Goal: Task Accomplishment & Management: Manage account settings

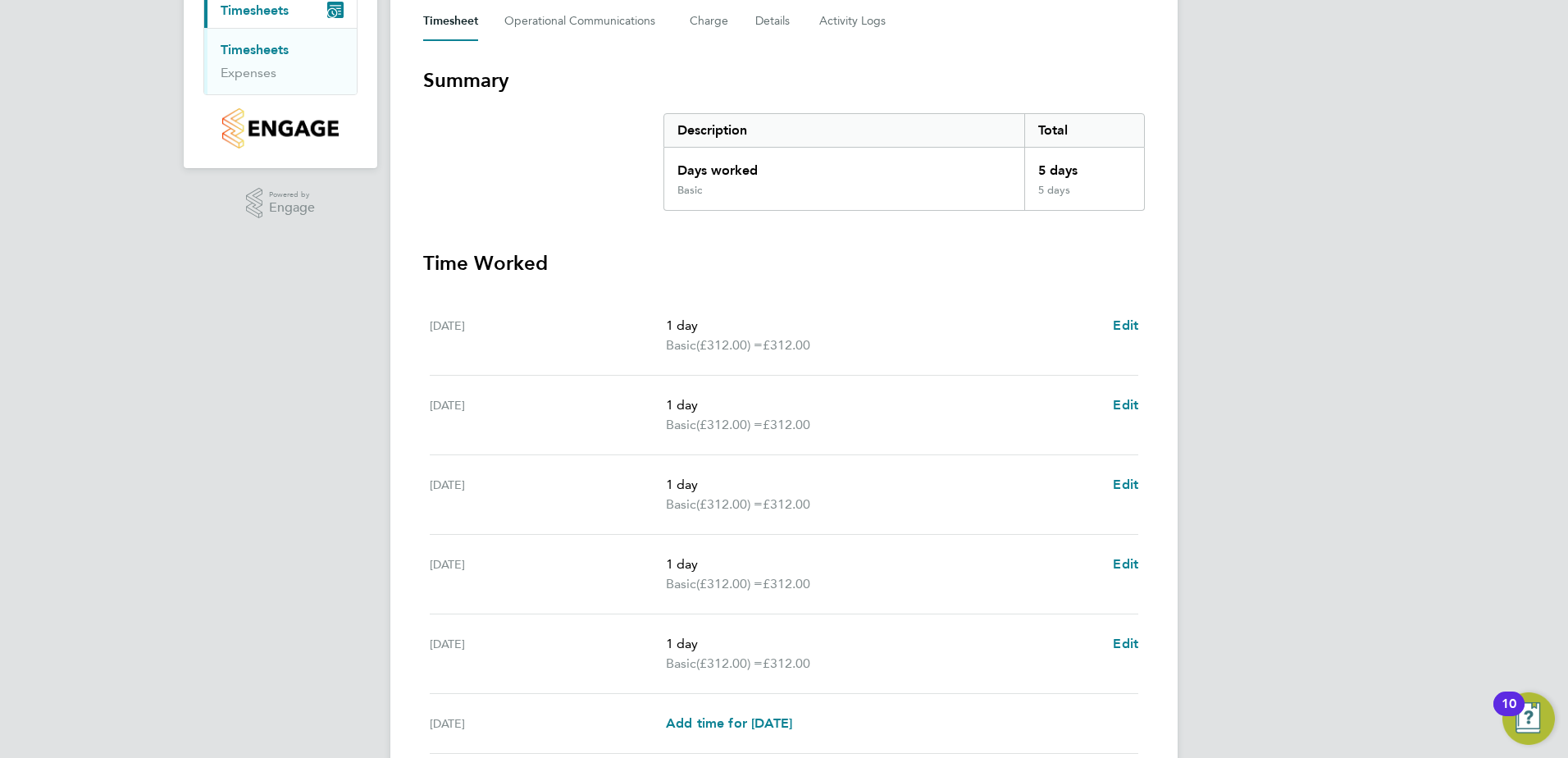
scroll to position [441, 0]
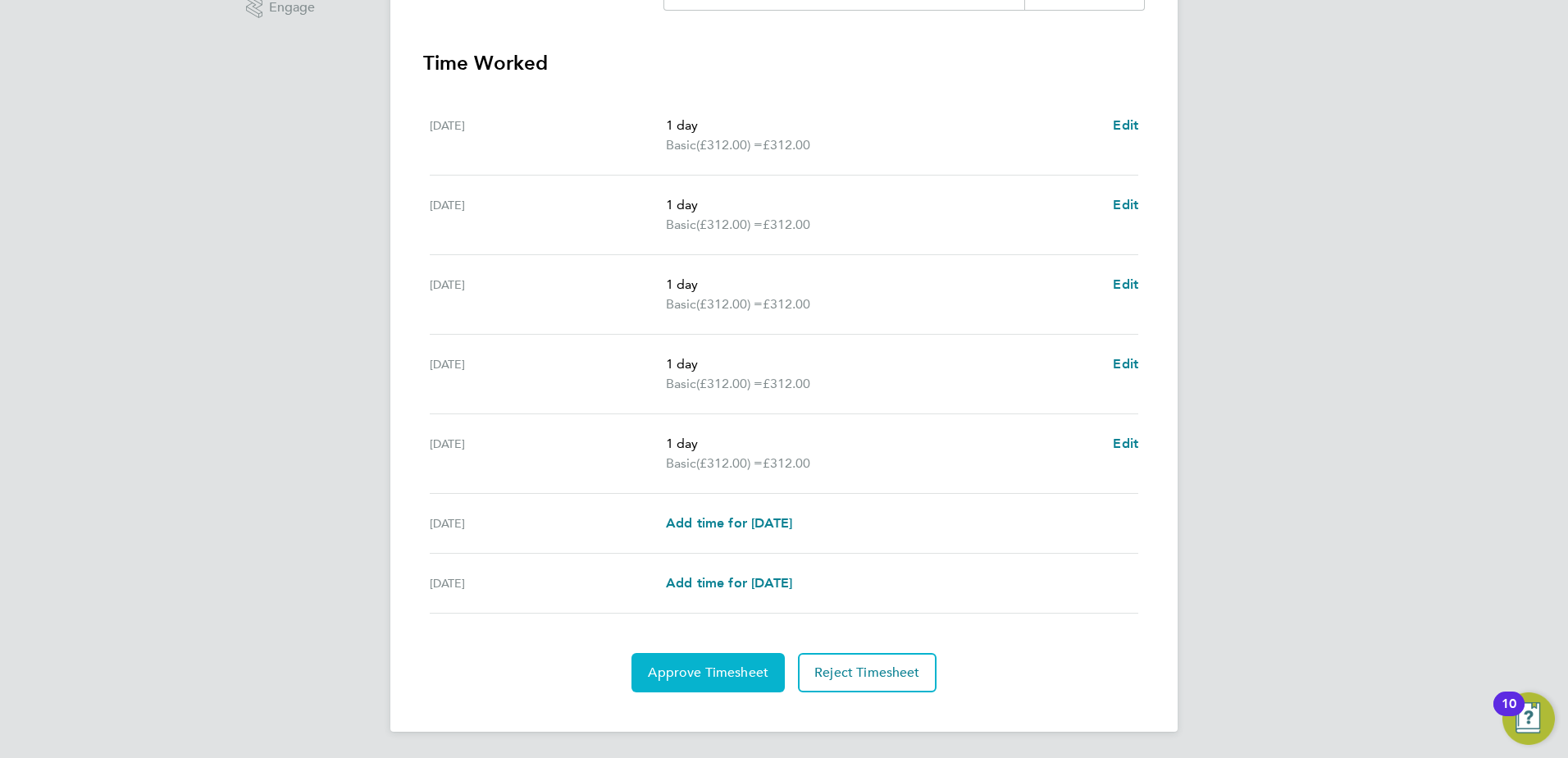
click at [715, 653] on button "Approve Timesheet" at bounding box center [708, 673] width 154 height 39
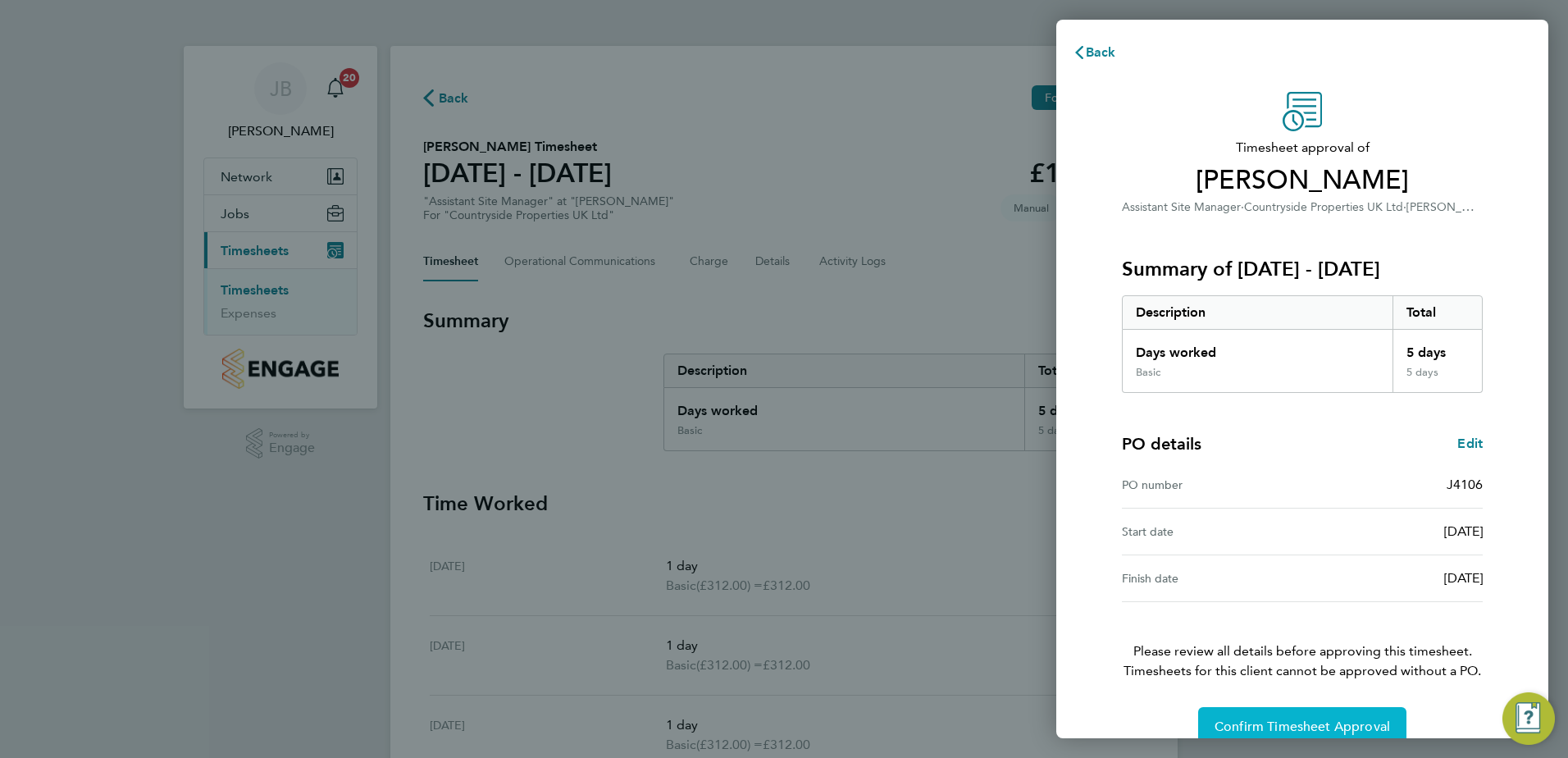
click at [1278, 725] on span "Confirm Timesheet Approval" at bounding box center [1302, 726] width 176 height 16
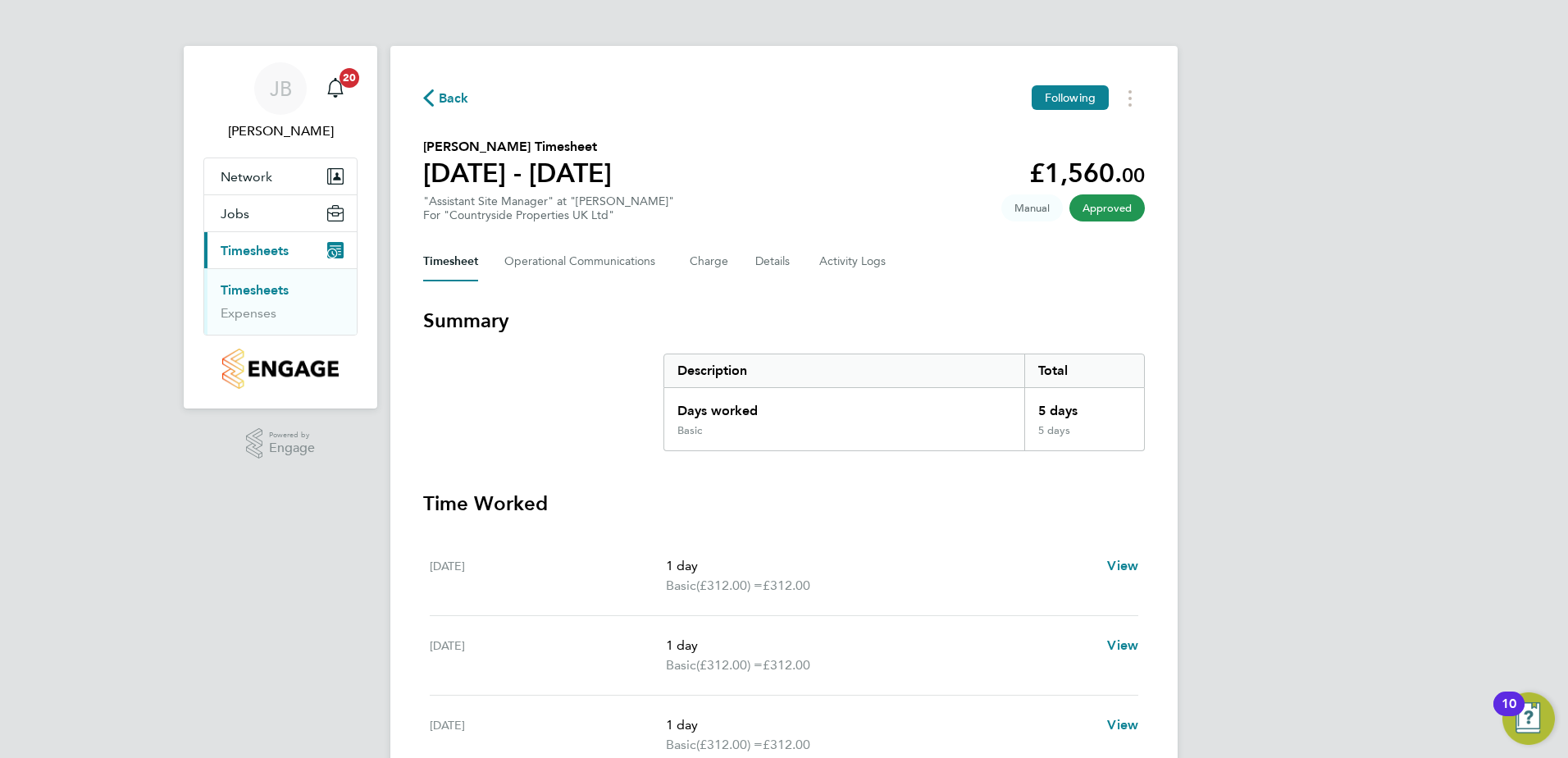
click at [279, 291] on link "Timesheets" at bounding box center [255, 290] width 68 height 15
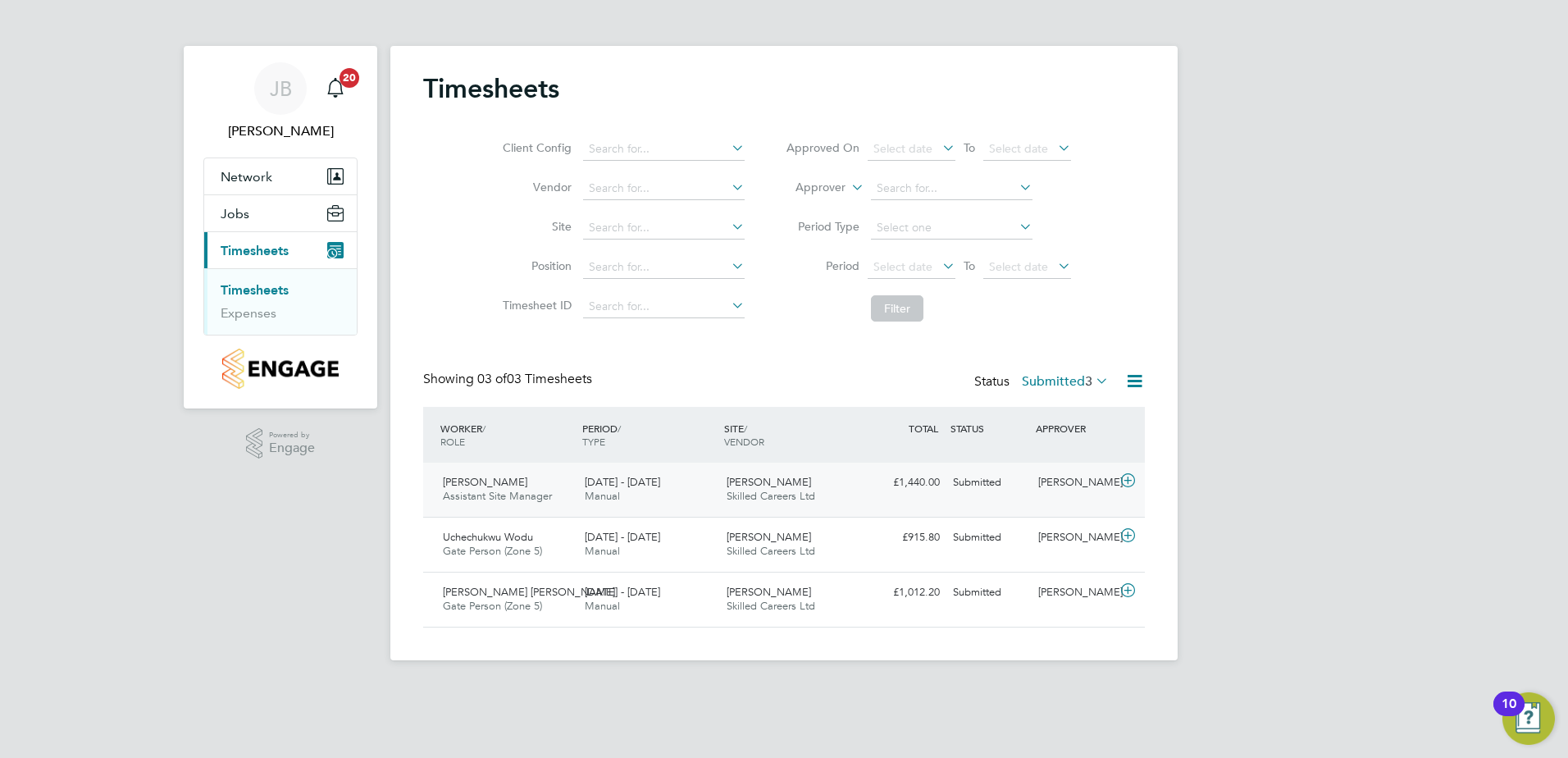
click at [726, 483] on div "[PERSON_NAME] Skilled Careers Ltd" at bounding box center [791, 490] width 142 height 41
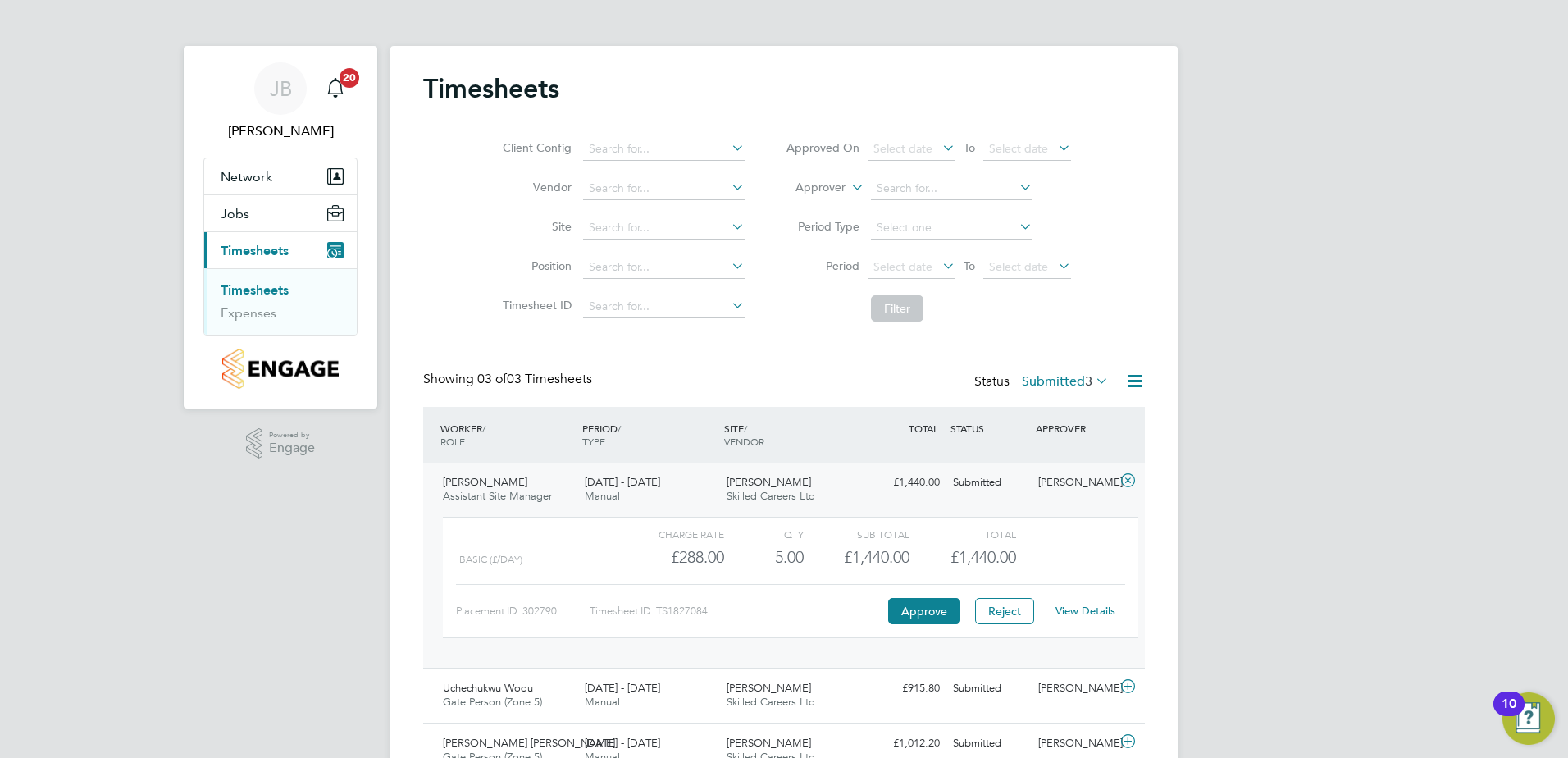
scroll to position [79, 0]
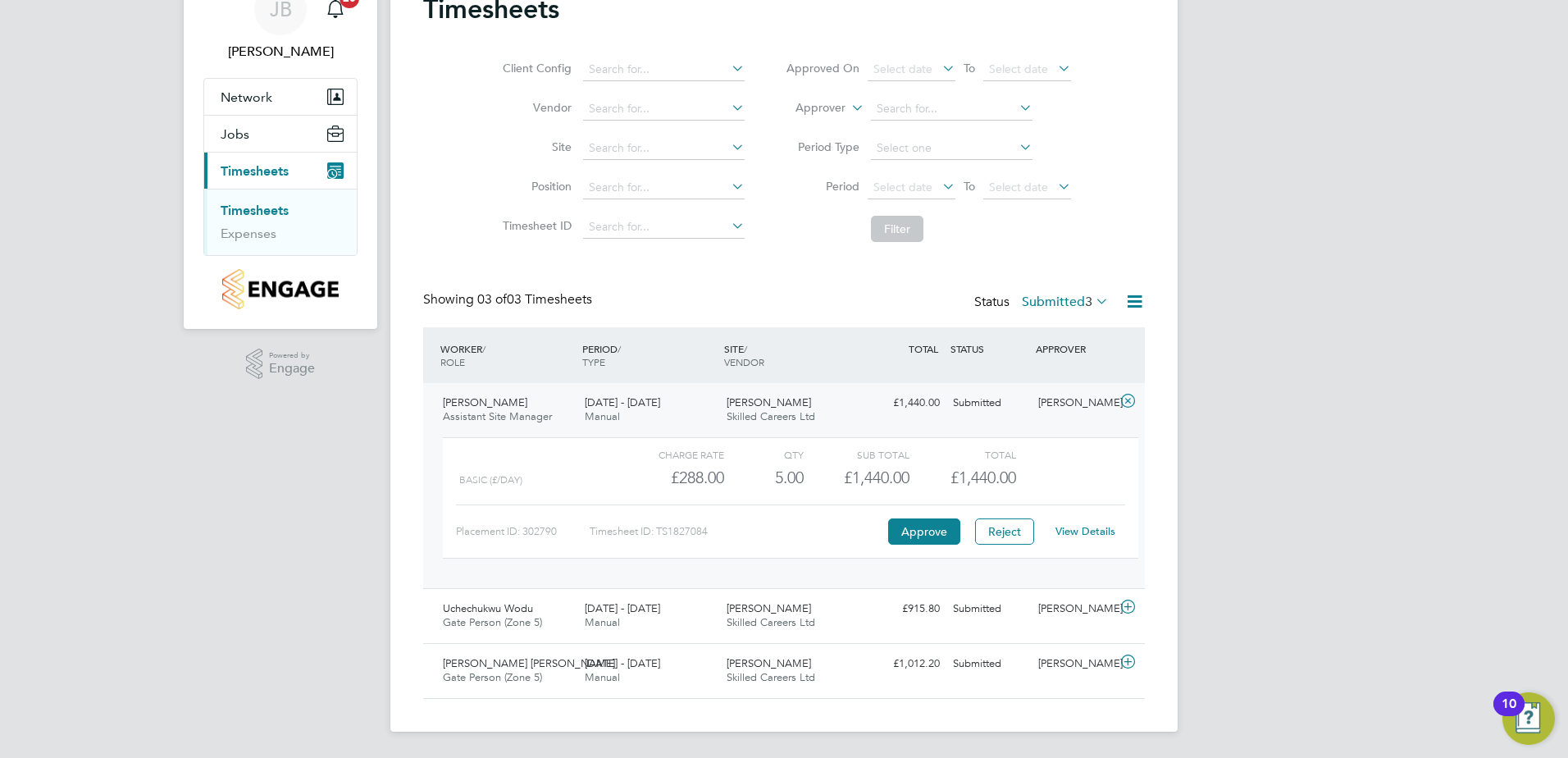
click at [116, 417] on div "[PERSON_NAME] Notifications 20 Applications: Network Team Members Sites Jobs Va…" at bounding box center [784, 339] width 1568 height 838
click at [1093, 531] on link "View Details" at bounding box center [1085, 532] width 60 height 14
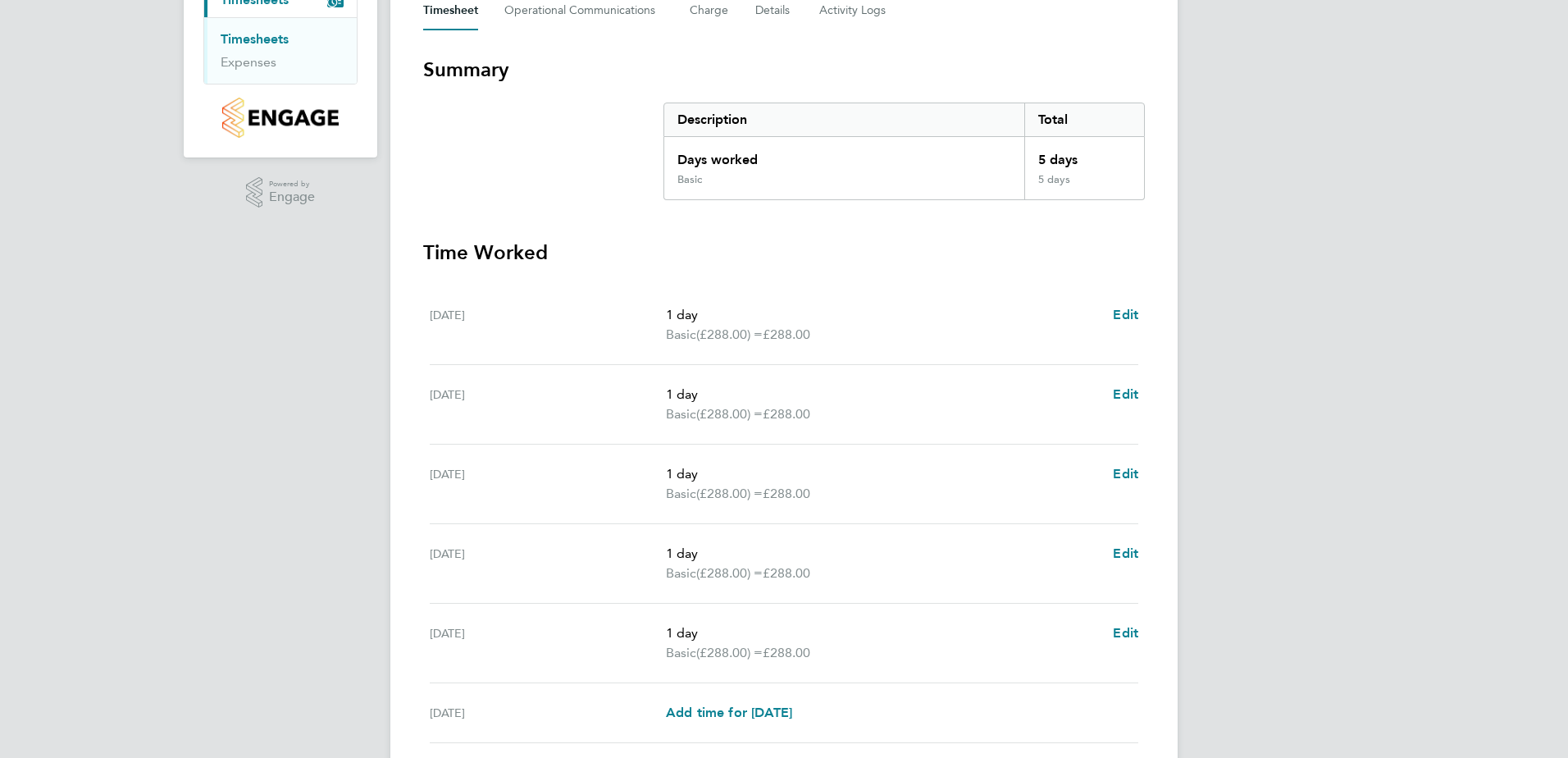
scroll to position [410, 0]
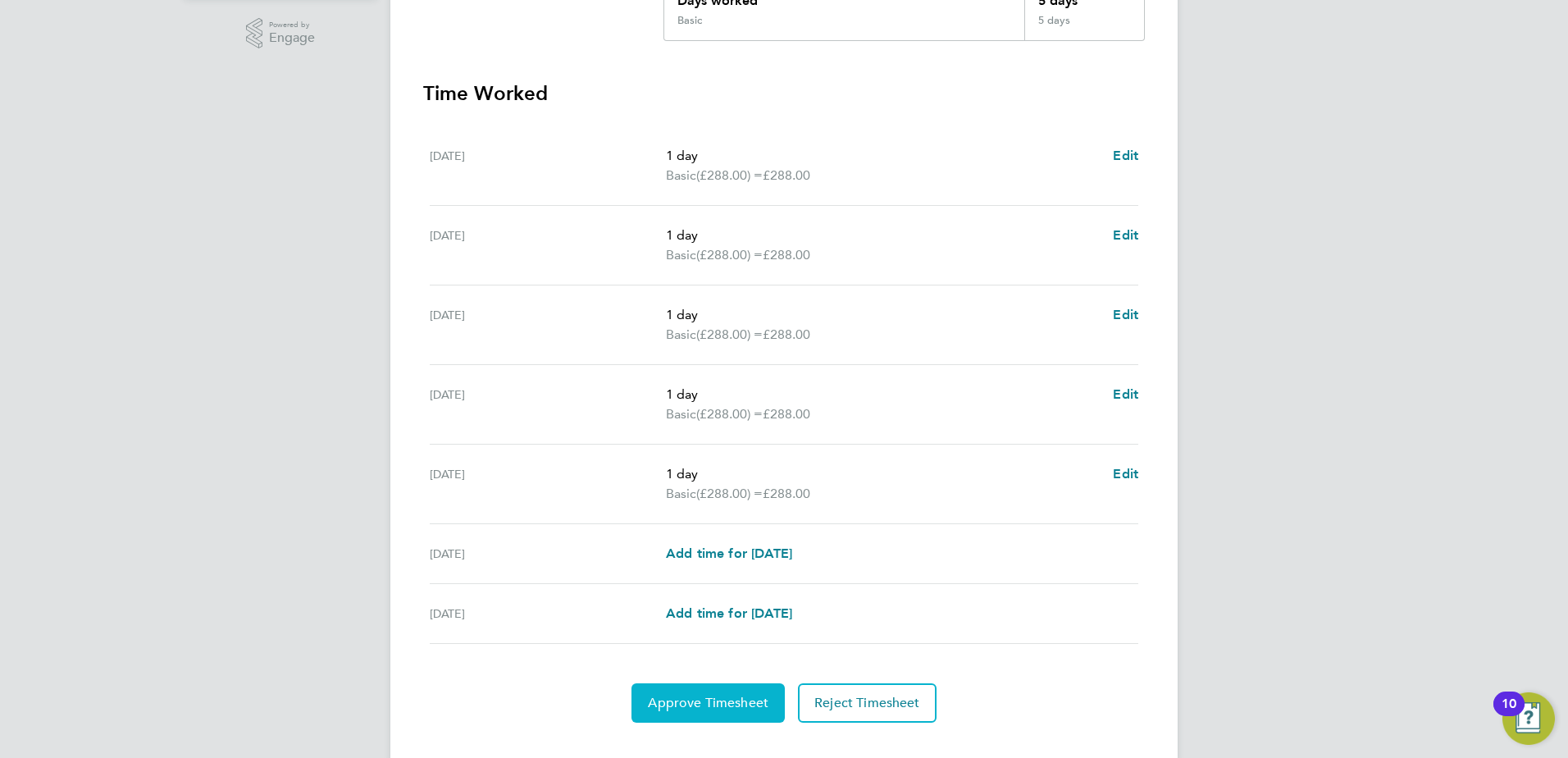
click at [713, 693] on button "Approve Timesheet" at bounding box center [708, 703] width 154 height 39
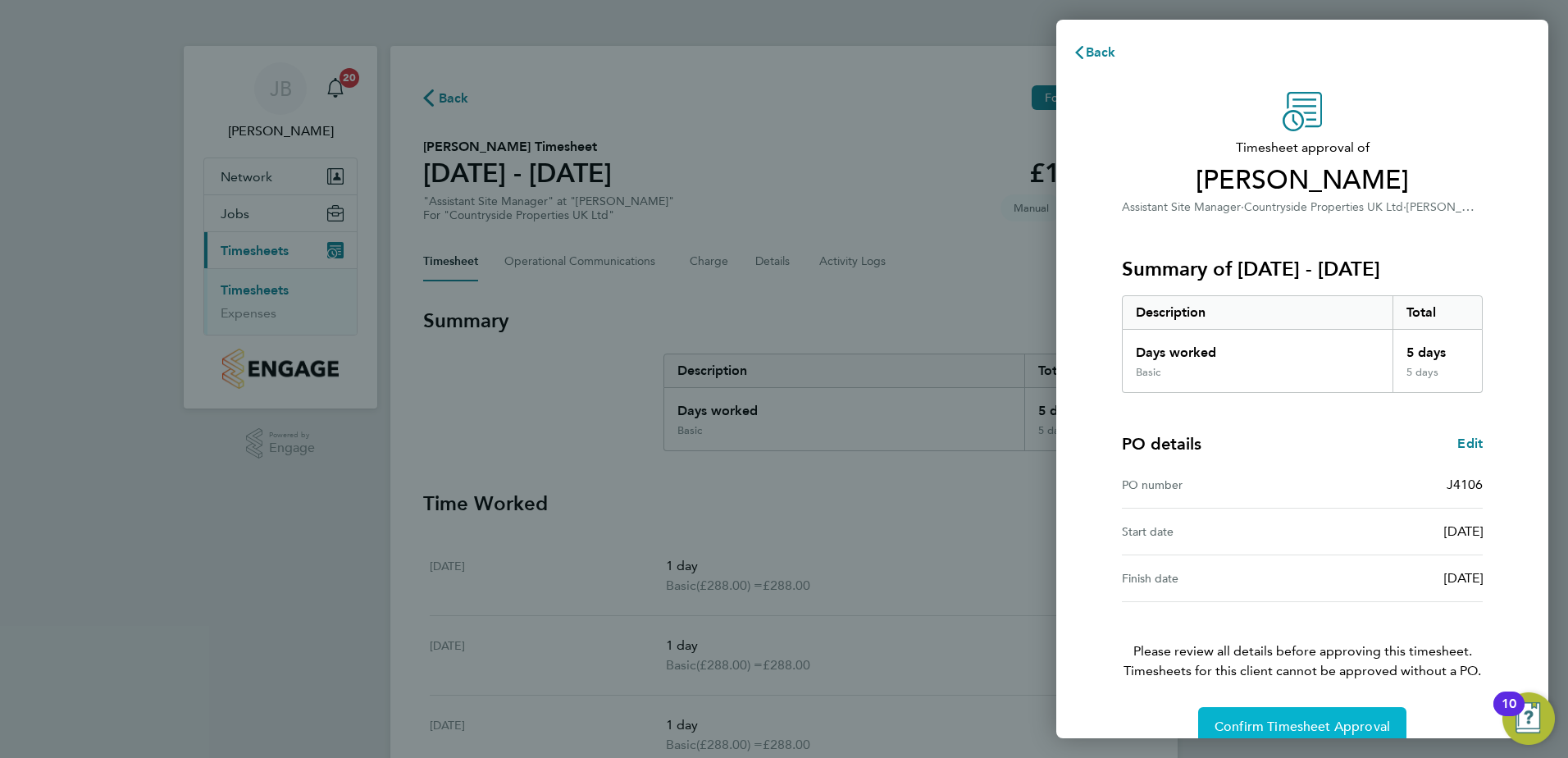
click at [1366, 728] on span "Confirm Timesheet Approval" at bounding box center [1302, 726] width 176 height 16
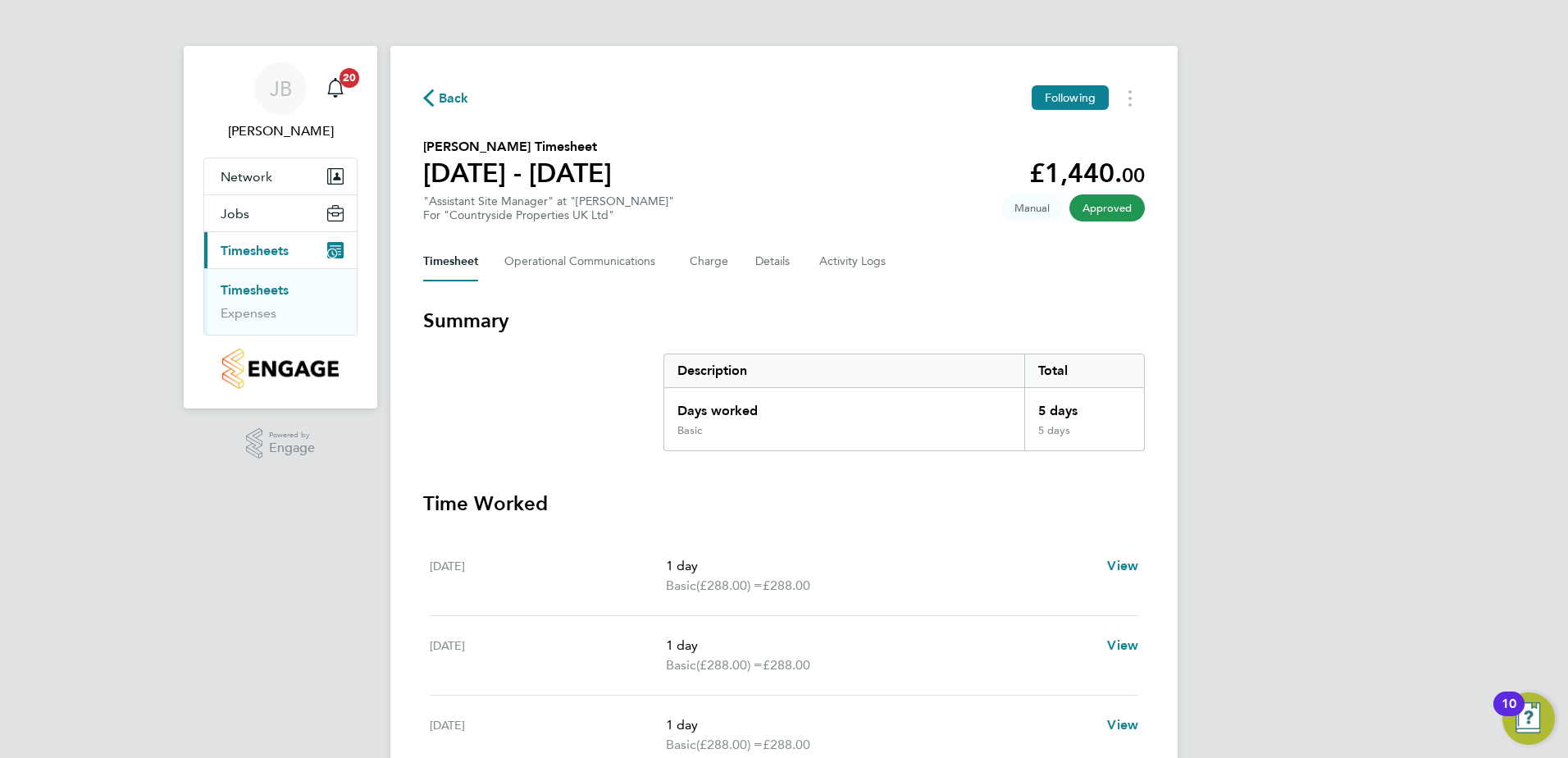
click at [268, 295] on link "Timesheets" at bounding box center [255, 290] width 68 height 15
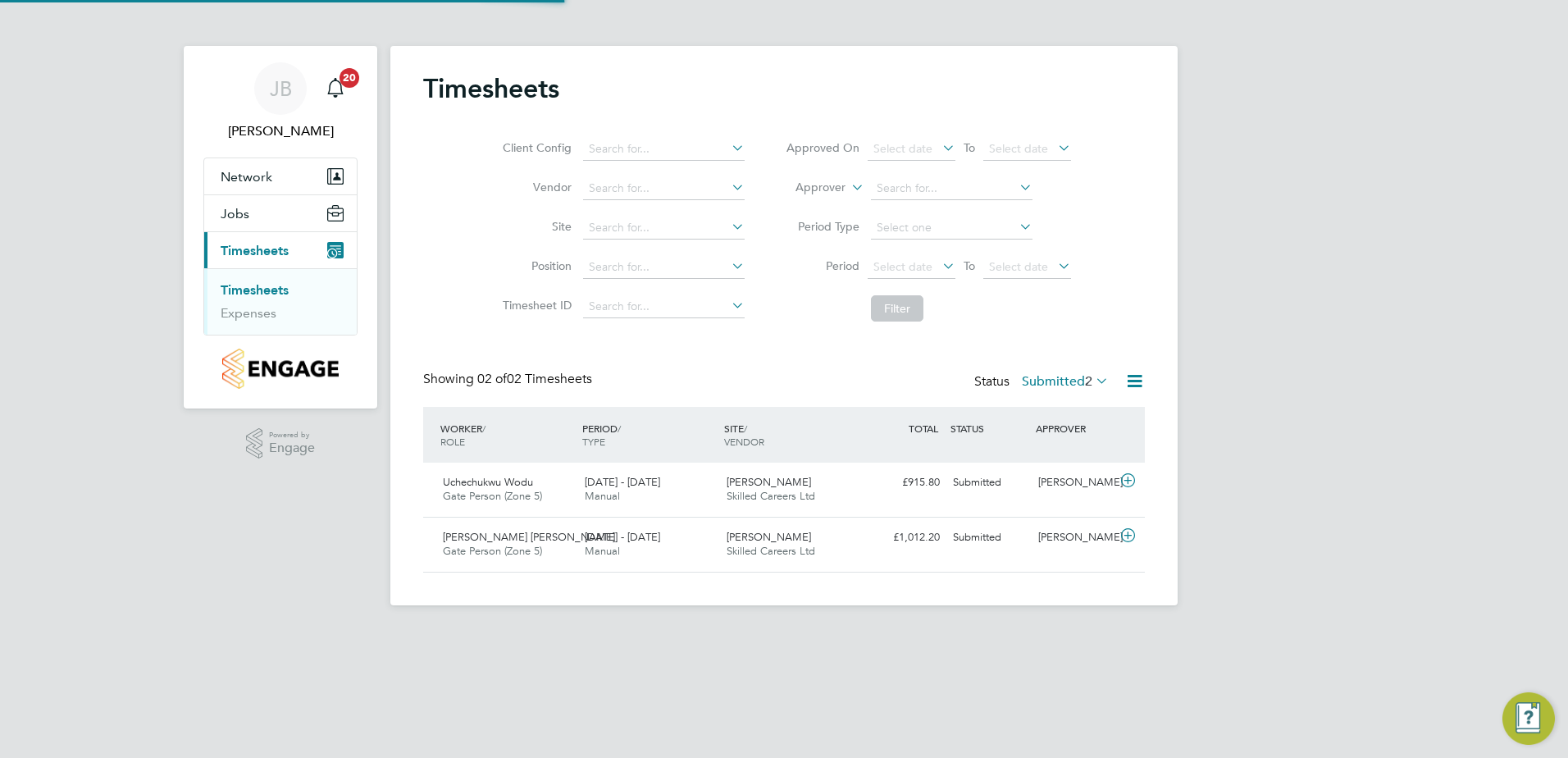
scroll to position [42, 143]
click at [513, 493] on span "Gate Person (Zone 5)" at bounding box center [493, 496] width 99 height 14
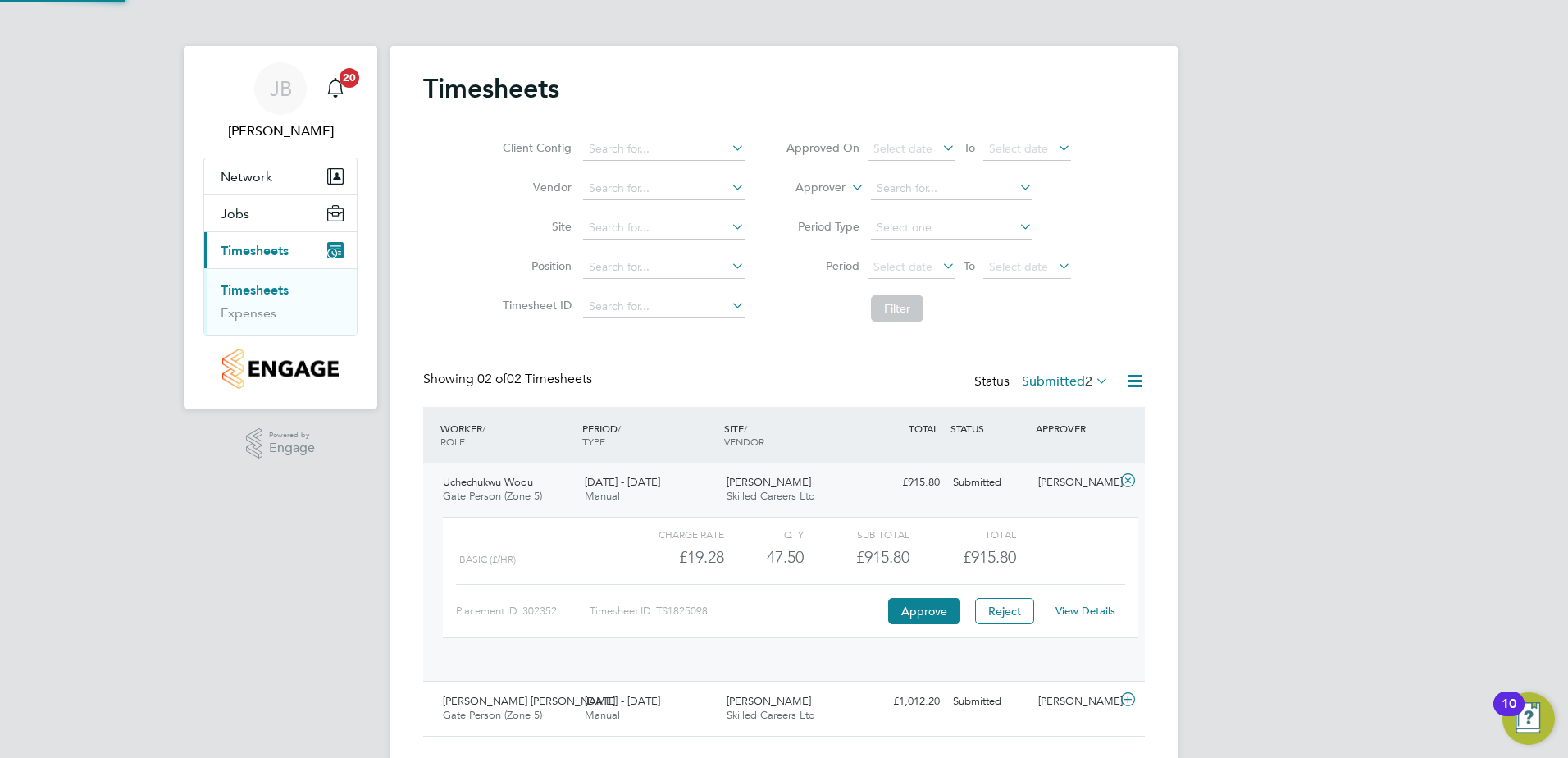
scroll to position [28, 160]
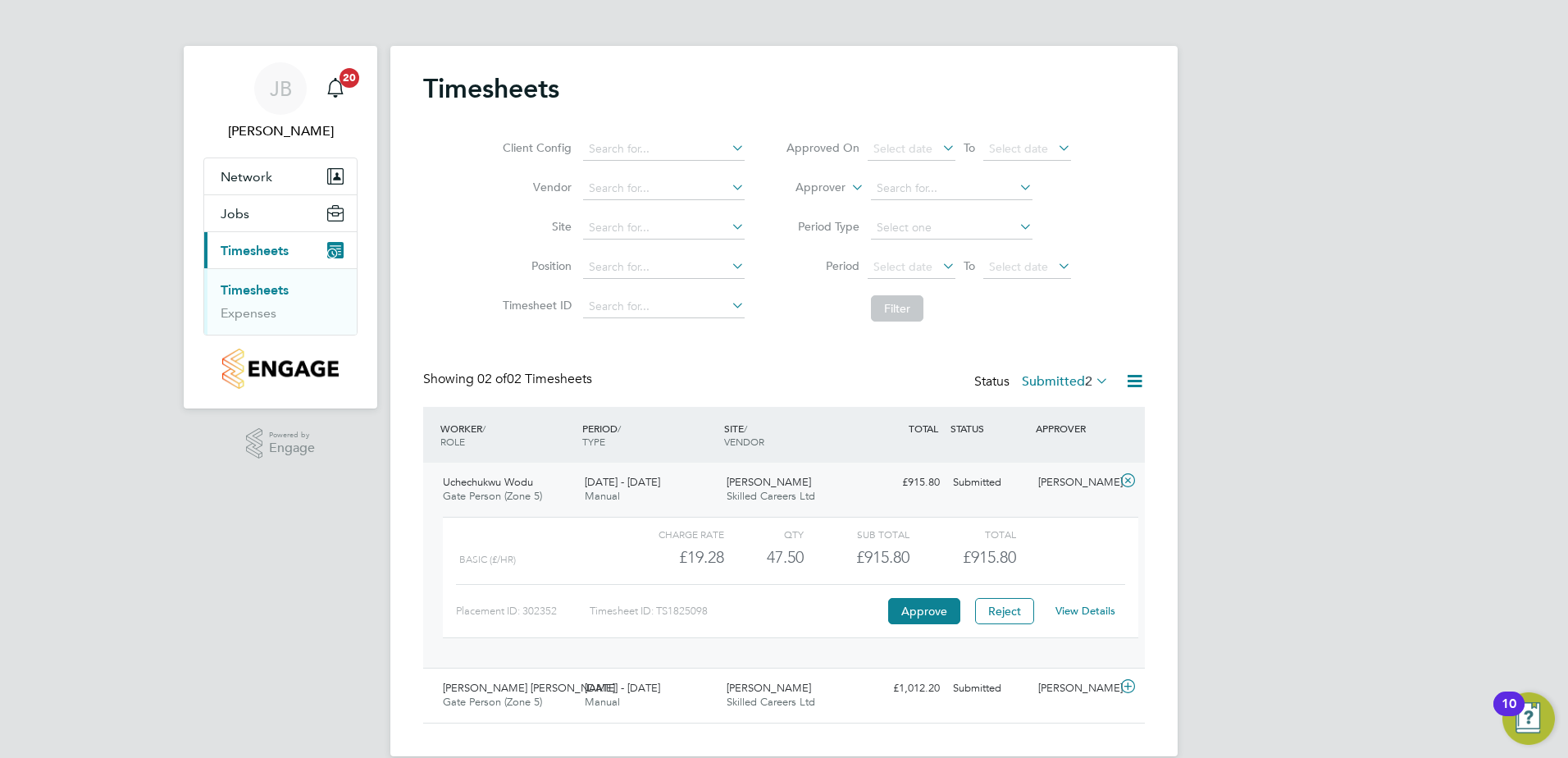
click at [1107, 612] on link "View Details" at bounding box center [1085, 611] width 60 height 14
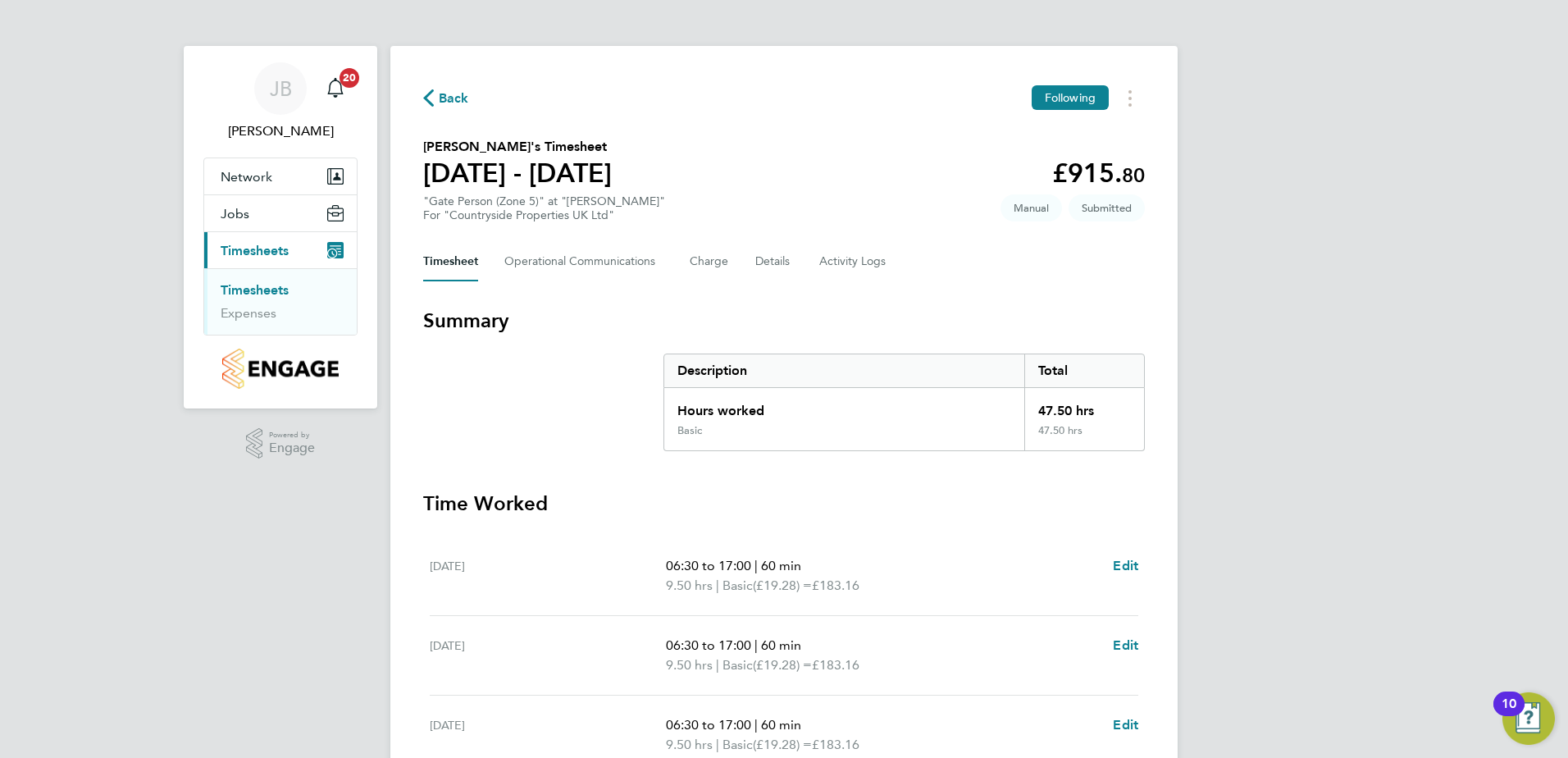
scroll to position [441, 0]
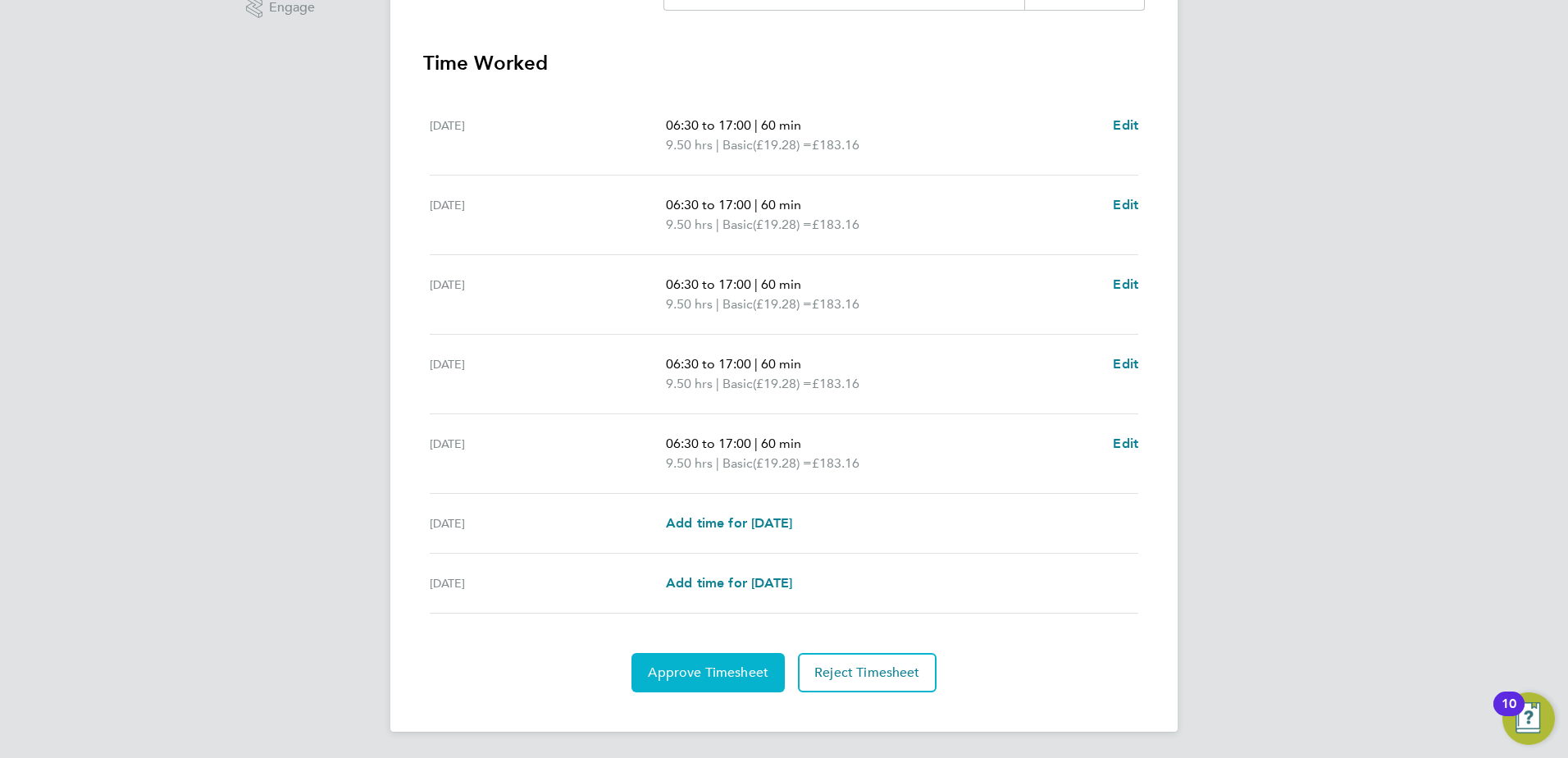
click at [699, 680] on span "Approve Timesheet" at bounding box center [708, 673] width 120 height 16
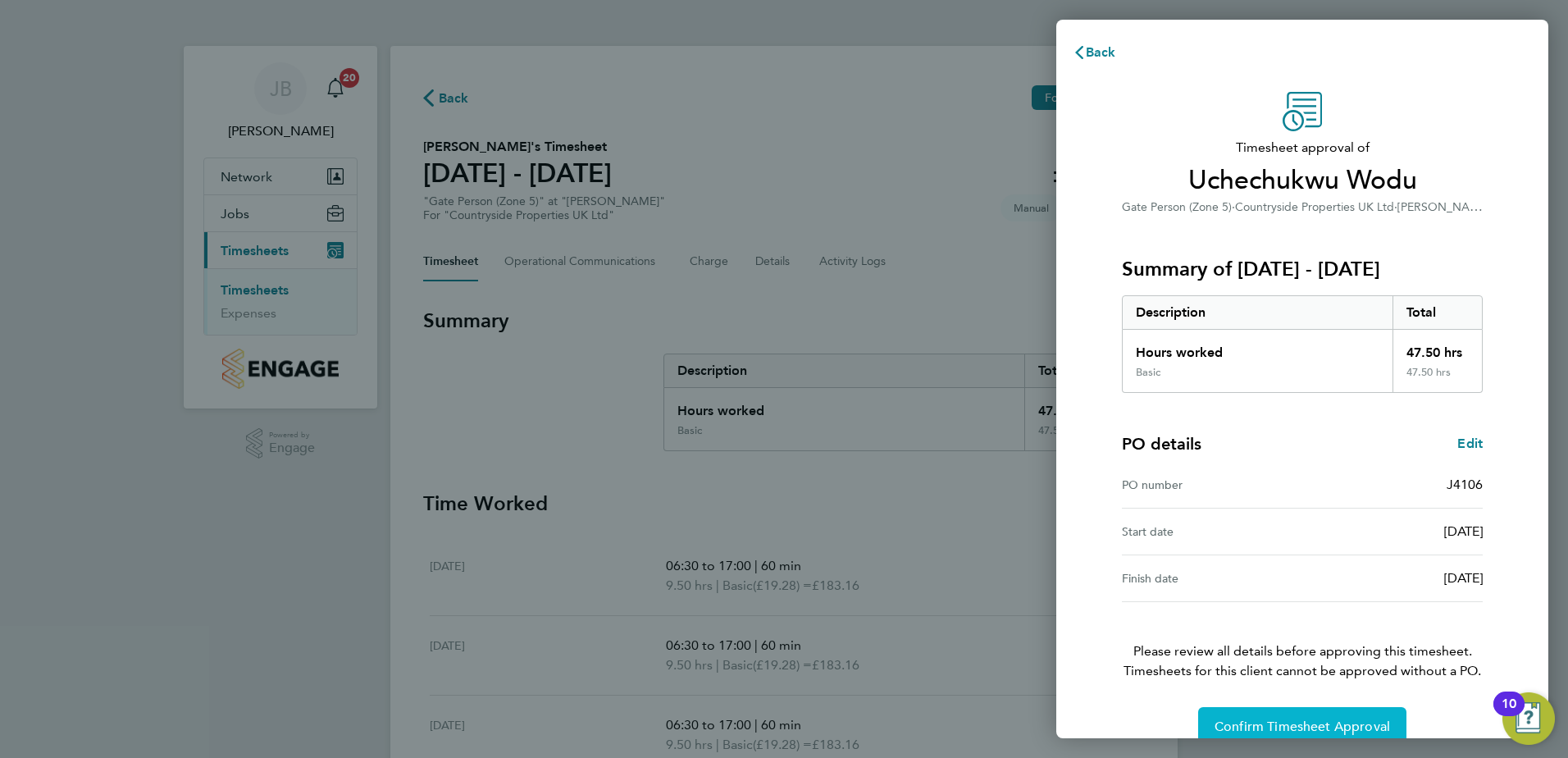
click at [1346, 716] on button "Confirm Timesheet Approval" at bounding box center [1302, 727] width 208 height 39
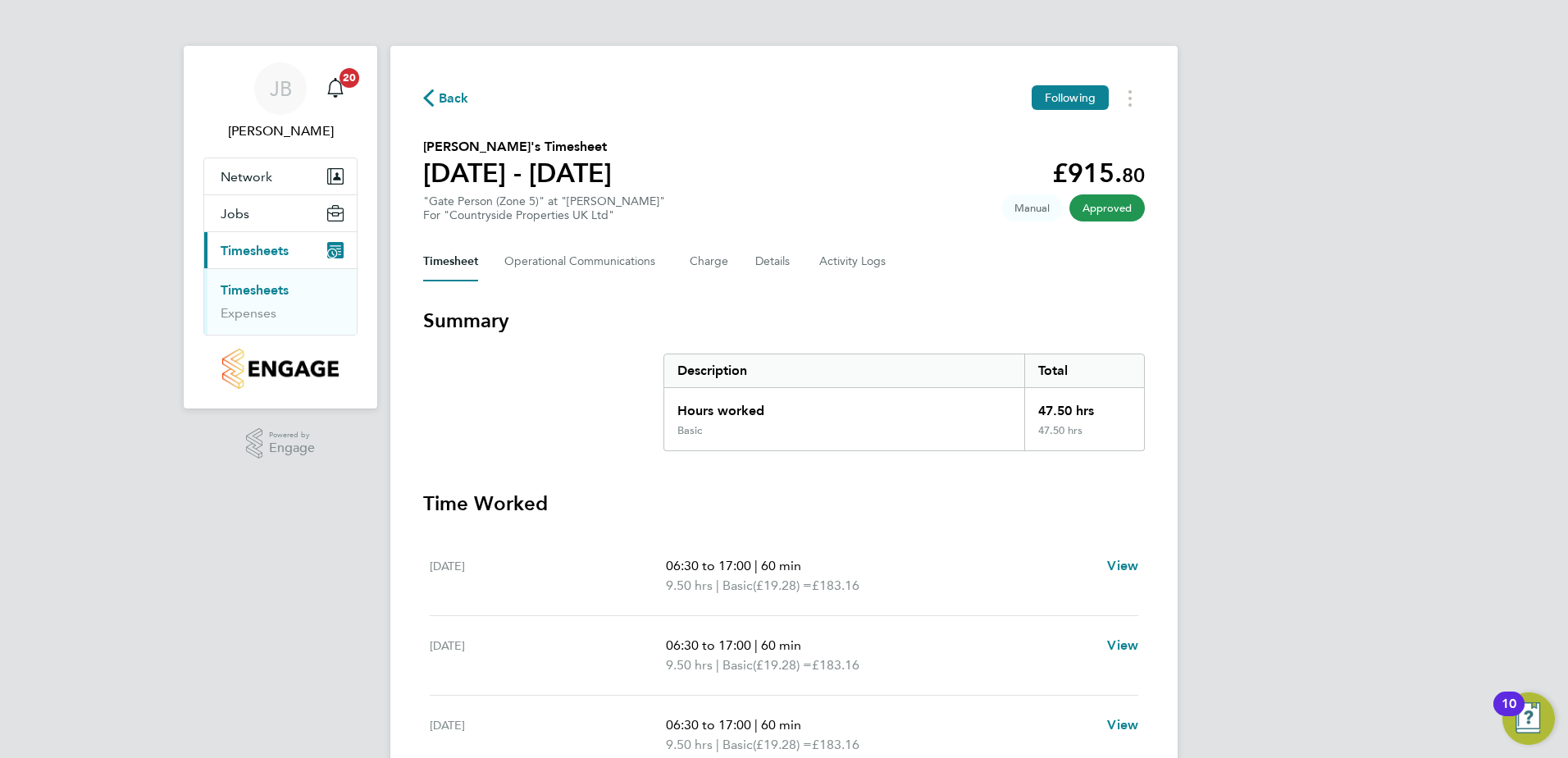
click at [261, 291] on link "Timesheets" at bounding box center [255, 290] width 68 height 15
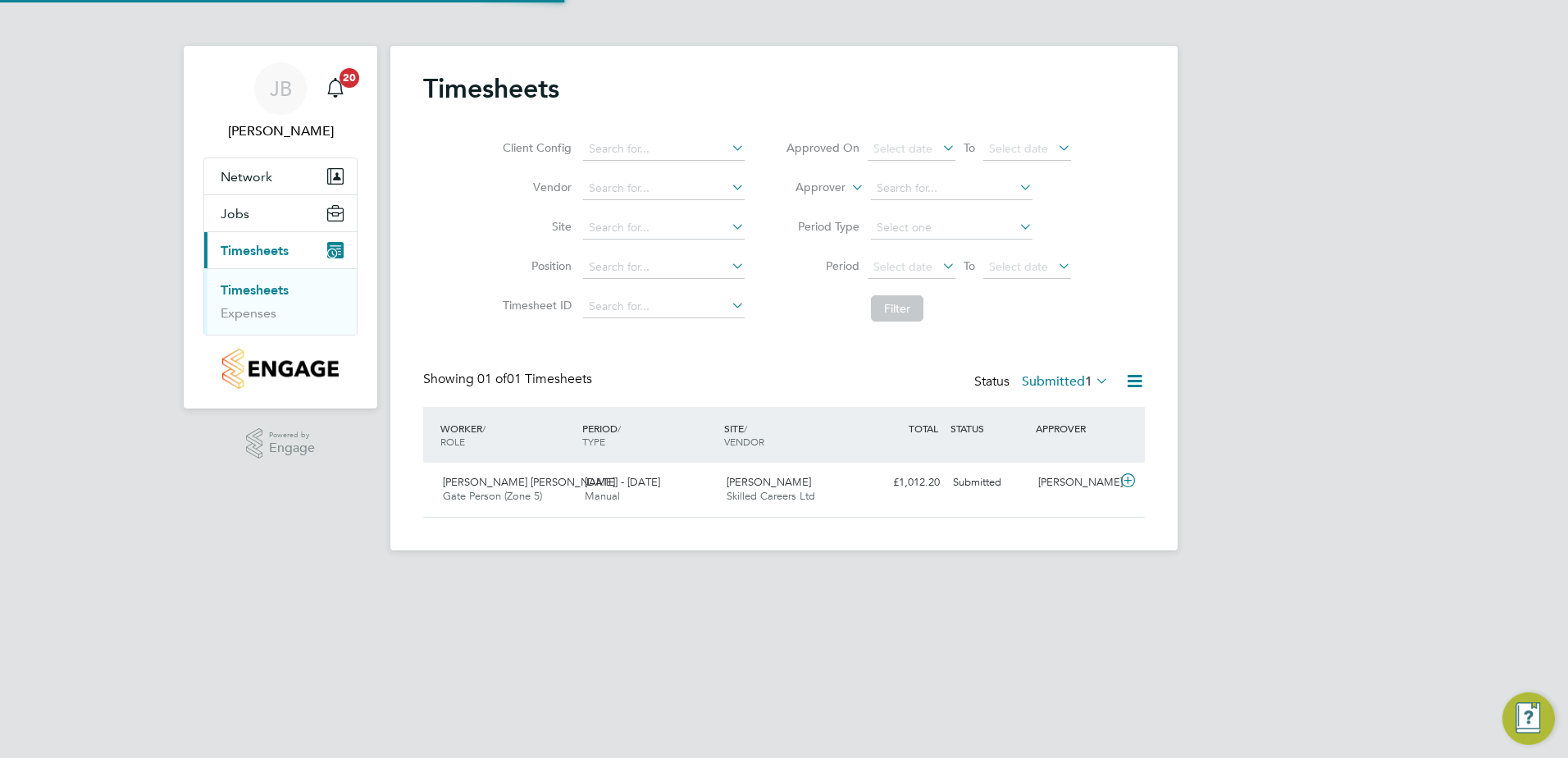
scroll to position [42, 143]
click at [615, 491] on span "Manual" at bounding box center [602, 496] width 35 height 14
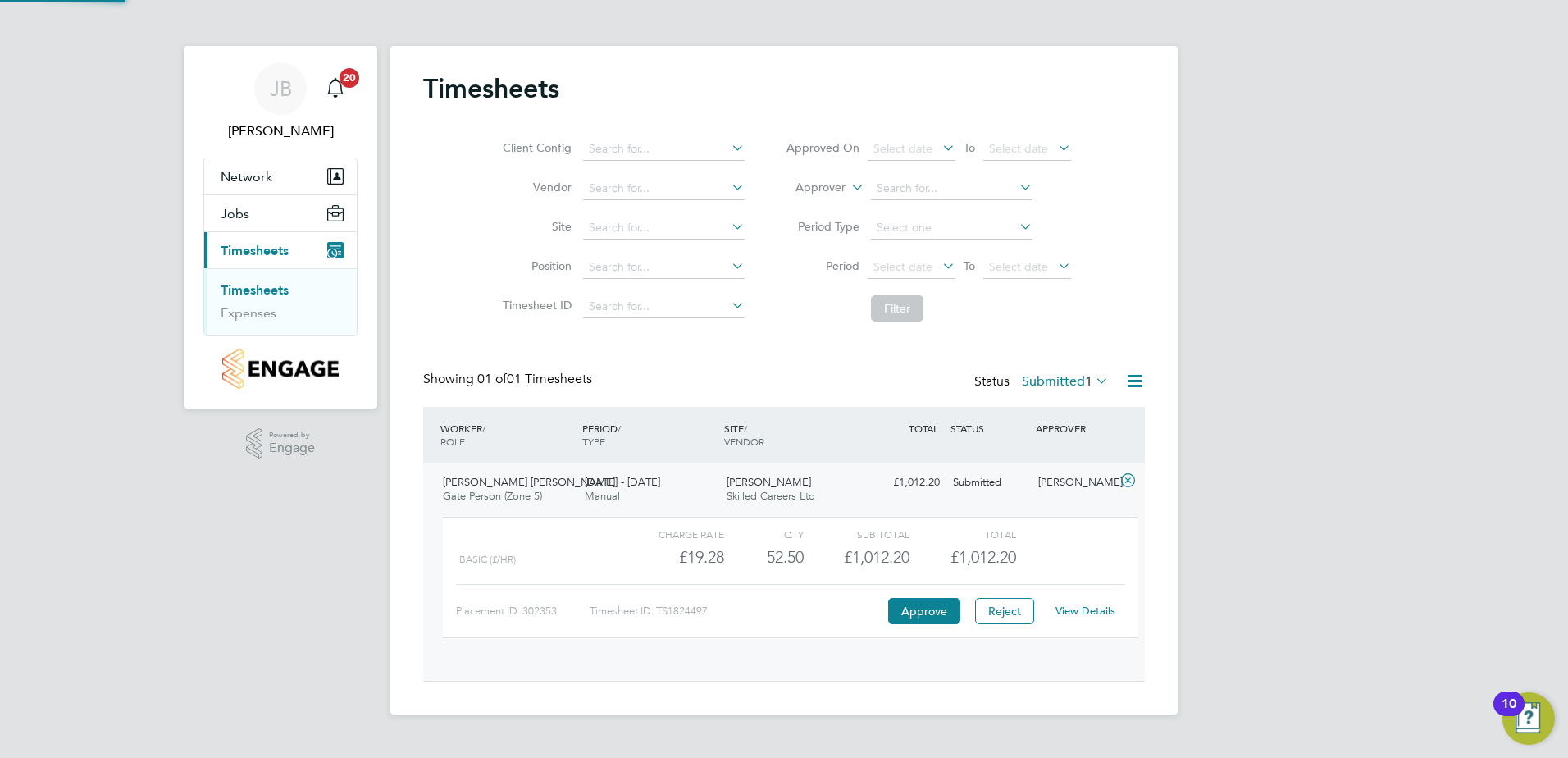
scroll to position [28, 160]
click at [1090, 614] on link "View Details" at bounding box center [1085, 611] width 60 height 14
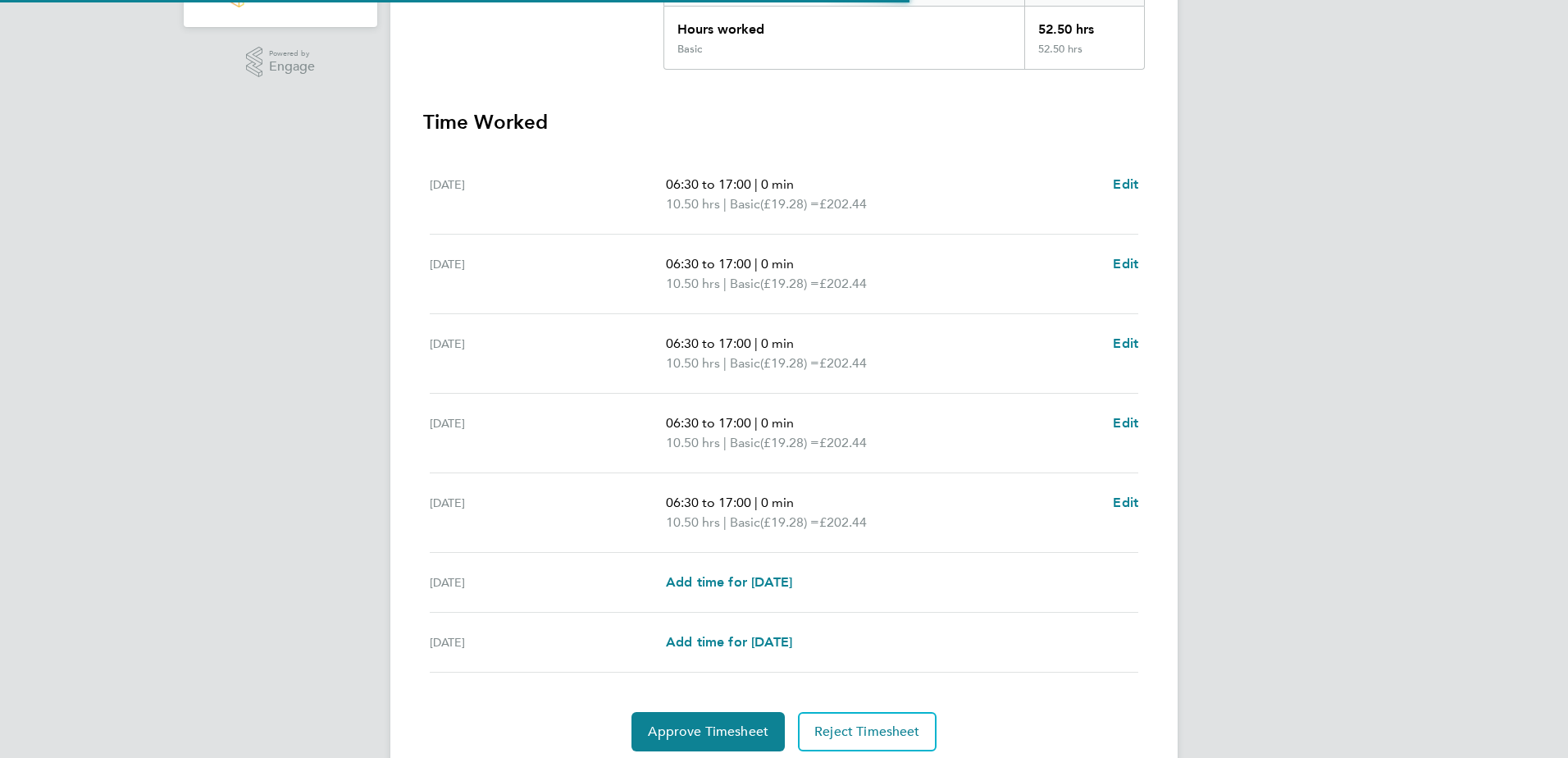
scroll to position [441, 0]
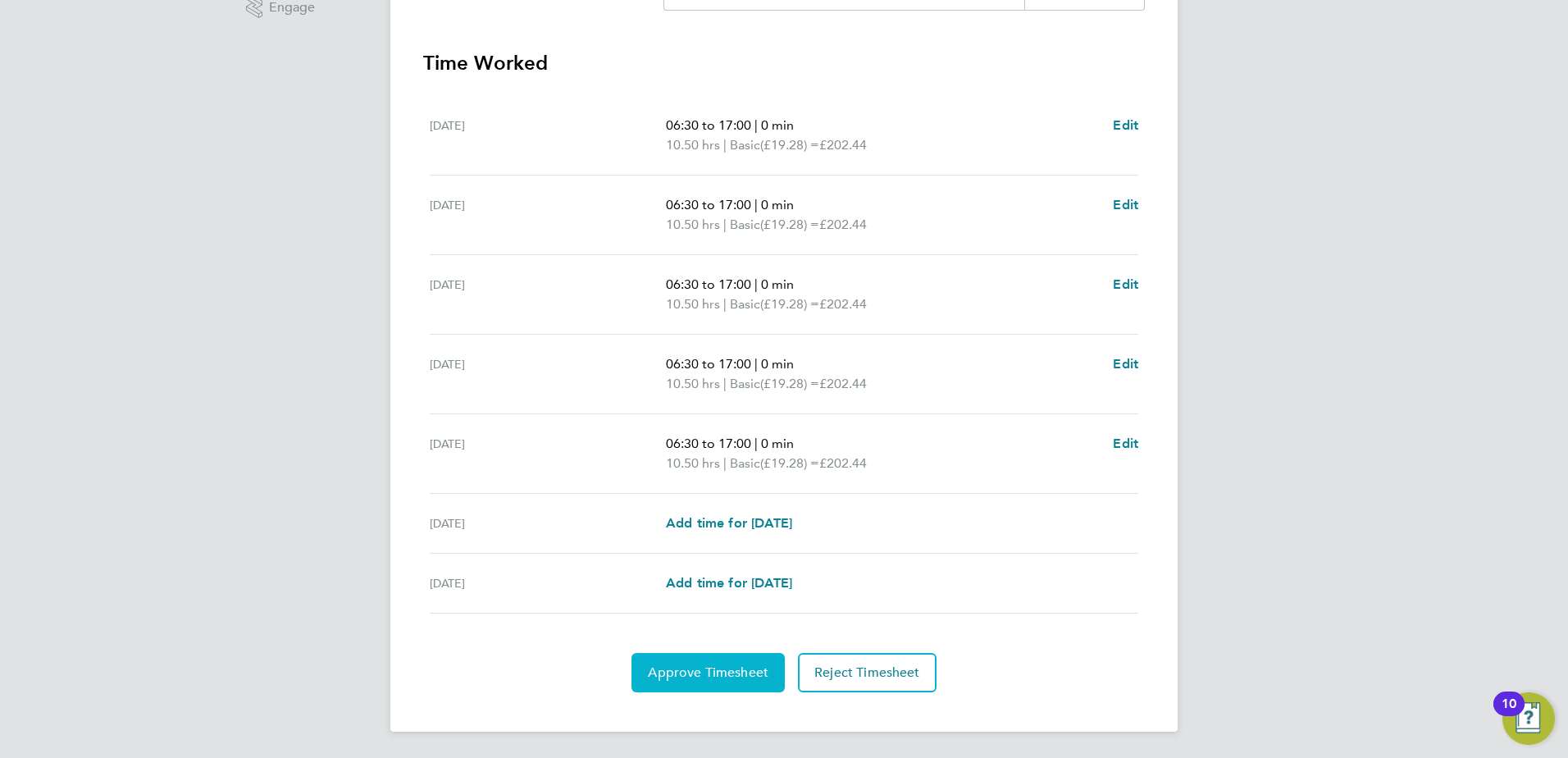
click at [717, 670] on span "Approve Timesheet" at bounding box center [708, 673] width 120 height 16
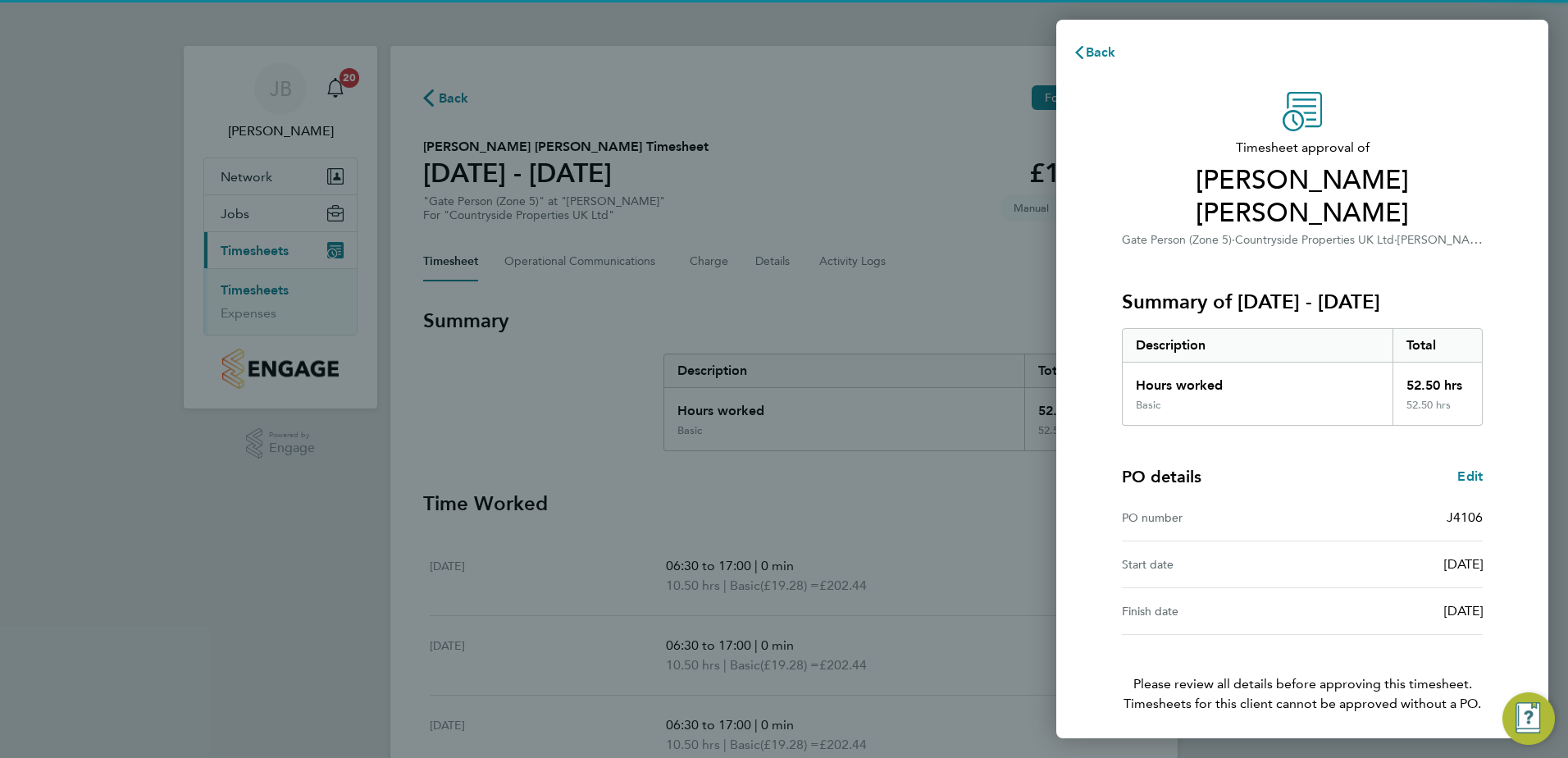
click at [1285, 752] on span "Confirm Timesheet Approval" at bounding box center [1302, 760] width 176 height 16
